Goal: Task Accomplishment & Management: Manage account settings

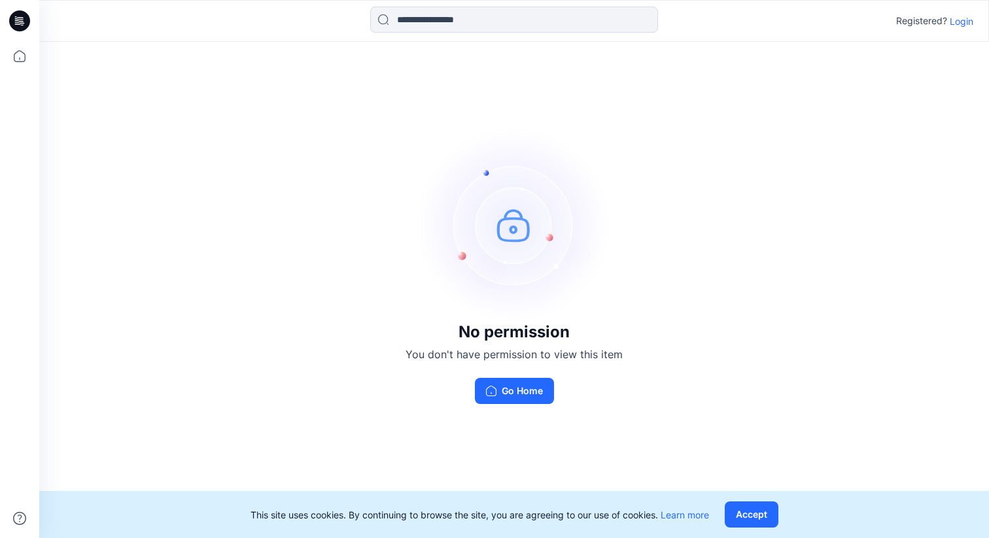
click at [965, 27] on p "Login" at bounding box center [962, 21] width 24 height 14
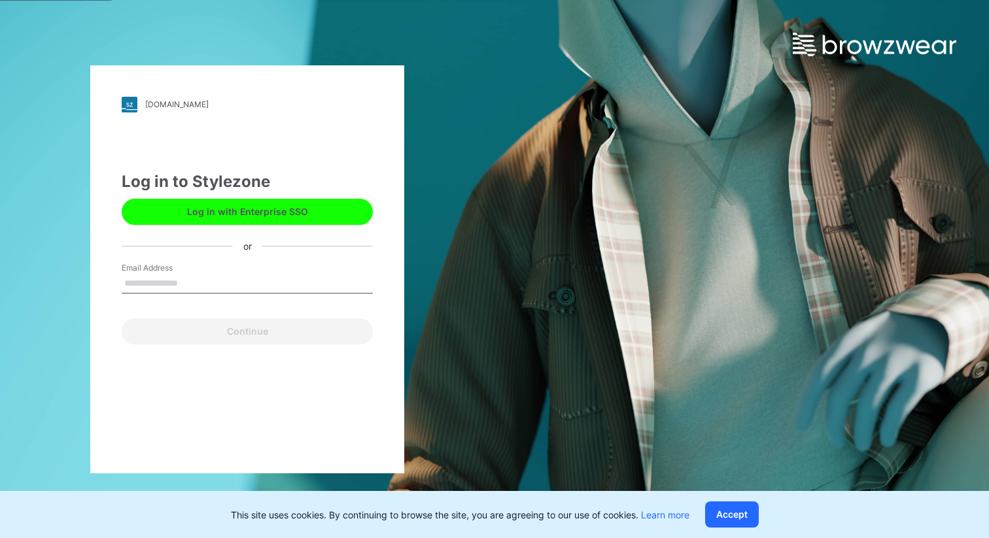
click at [205, 288] on input "Email Address" at bounding box center [247, 284] width 251 height 20
click at [239, 213] on button "Log in with Enterprise SSO" at bounding box center [247, 212] width 251 height 26
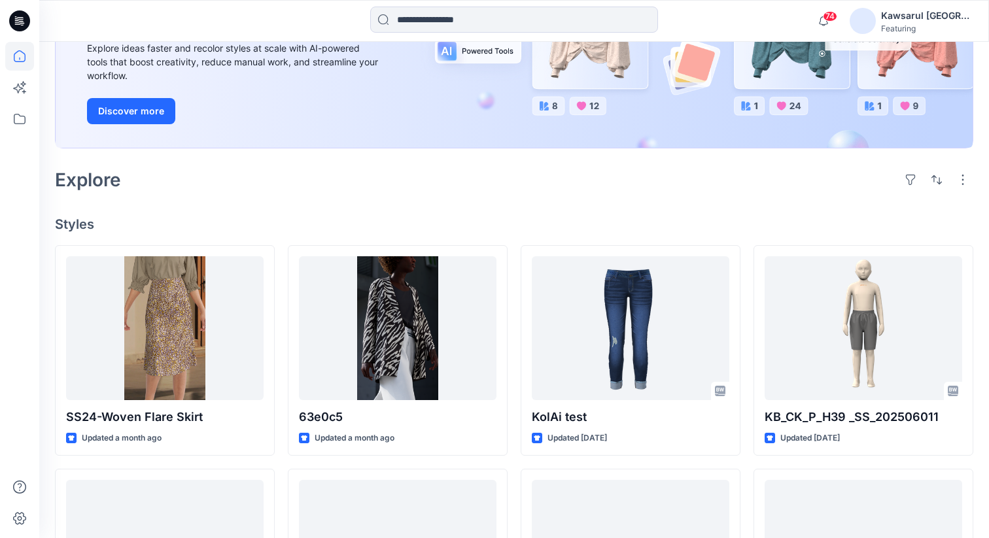
scroll to position [189, 0]
